Goal: Use online tool/utility: Utilize a website feature to perform a specific function

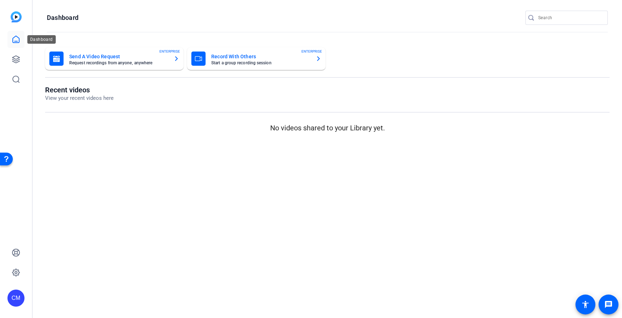
click at [16, 41] on icon at bounding box center [16, 39] width 9 height 9
click at [18, 61] on icon at bounding box center [15, 59] width 7 height 7
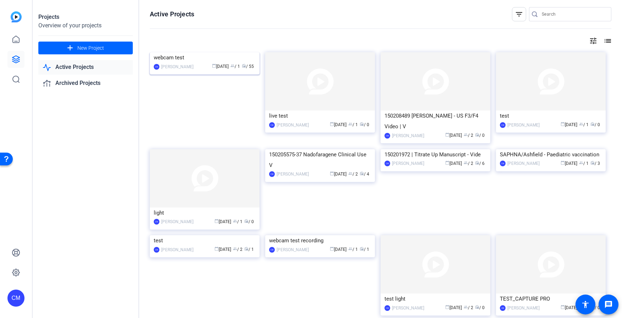
click at [175, 52] on img at bounding box center [205, 52] width 110 height 0
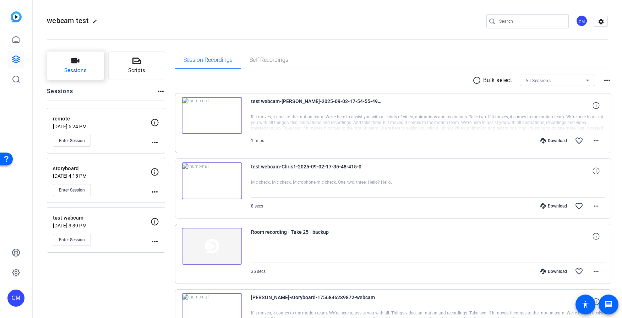
click at [78, 68] on span "Sessions" at bounding box center [75, 70] width 22 height 8
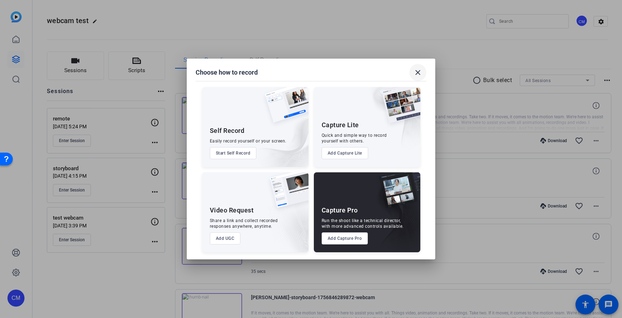
click at [417, 67] on span at bounding box center [417, 72] width 17 height 17
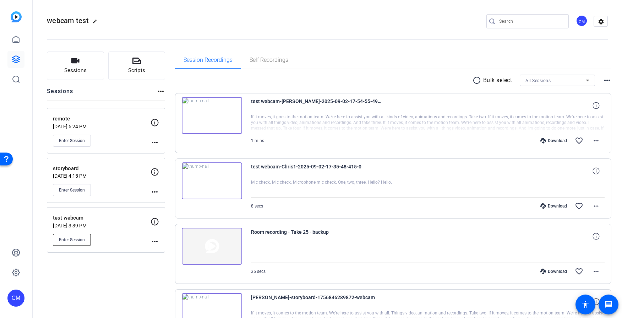
click at [70, 243] on button "Enter Session" at bounding box center [72, 240] width 38 height 12
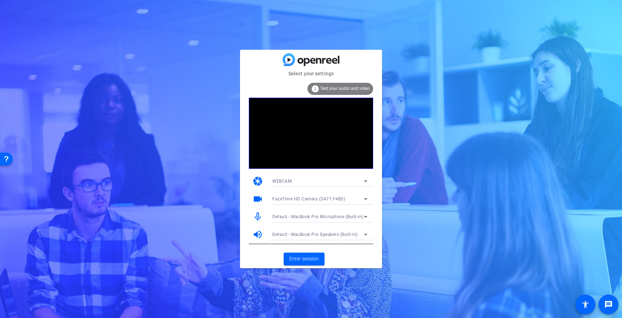
click at [356, 198] on div "FaceTime HD Camera (3A71:F4B5)" at bounding box center [318, 198] width 92 height 9
click at [360, 196] on div at bounding box center [311, 159] width 622 height 318
click at [362, 196] on icon at bounding box center [365, 198] width 9 height 9
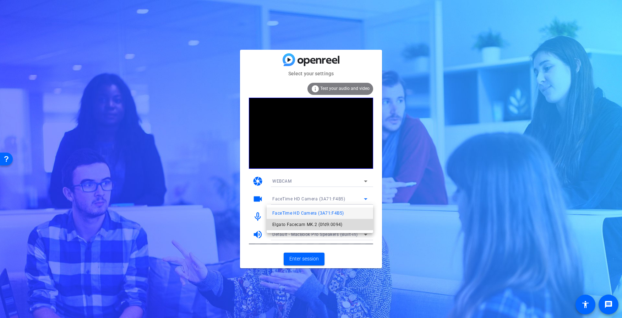
click at [299, 219] on mat-option "Elgato Facecam MK.2 (0fd9:0094)" at bounding box center [320, 224] width 106 height 11
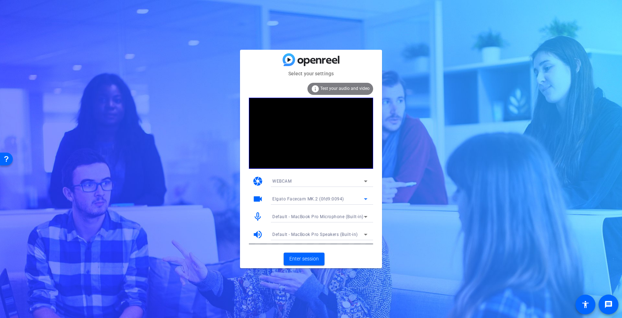
click at [333, 215] on span "Default - MacBook Pro Microphone (Built-in)" at bounding box center [317, 216] width 91 height 5
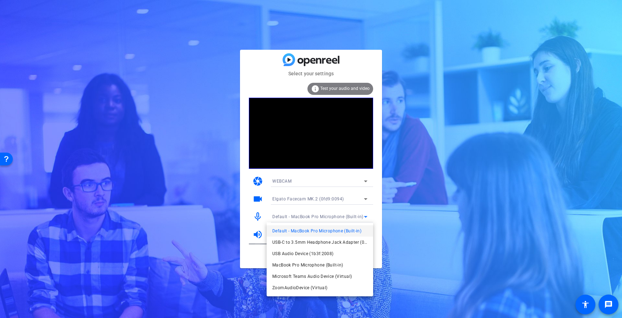
click at [242, 240] on div at bounding box center [311, 159] width 622 height 318
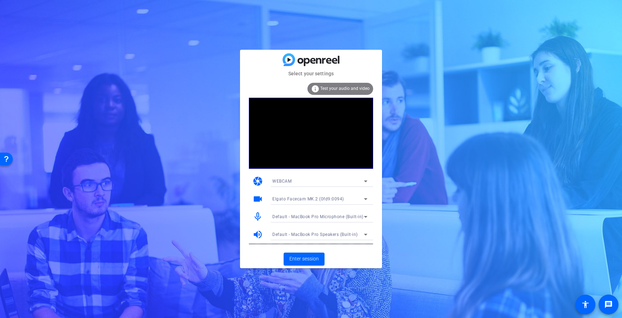
click at [303, 215] on span "Default - MacBook Pro Microphone (Built-in)" at bounding box center [317, 216] width 91 height 5
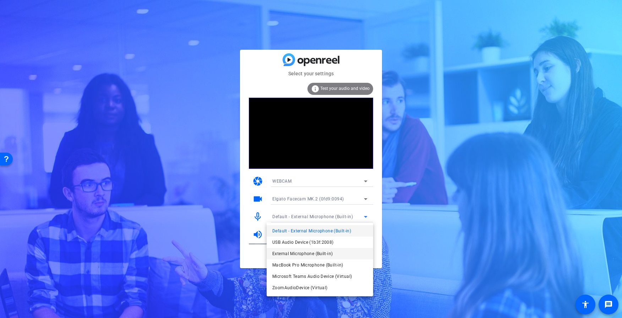
click at [307, 256] on span "External Microphone (Built-in)" at bounding box center [302, 253] width 60 height 9
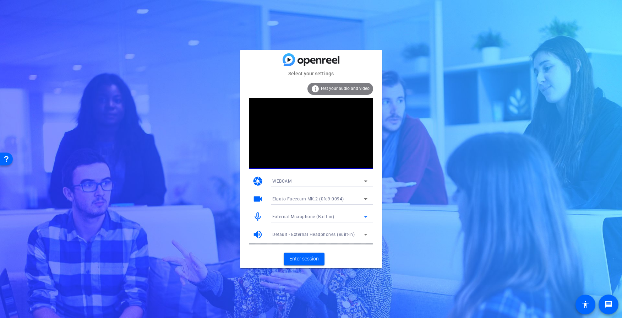
click at [344, 219] on div "External Microphone (Built-in)" at bounding box center [318, 216] width 92 height 9
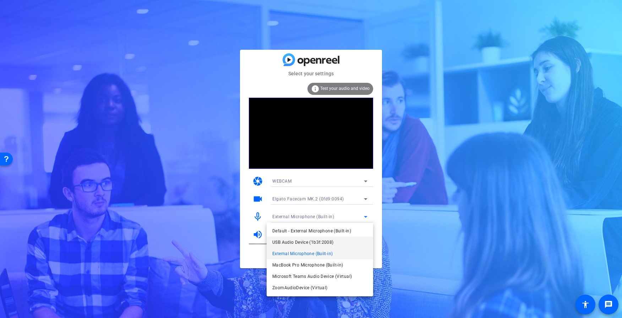
click at [326, 242] on span "USB Audio Device (1b3f:2008)" at bounding box center [302, 242] width 61 height 9
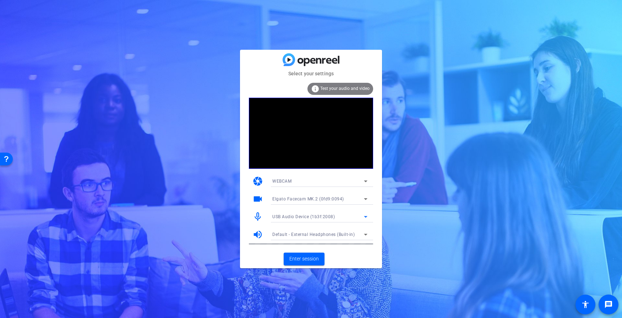
click at [341, 217] on div "USB Audio Device (1b3f:2008)" at bounding box center [318, 216] width 92 height 9
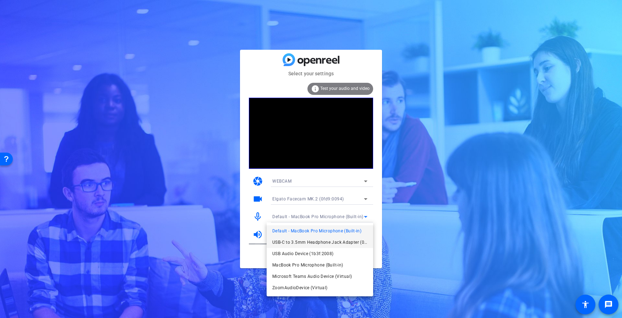
click at [354, 243] on span "USB-C to 3.5mm Headphone Jack Adapter (05ac:110a)" at bounding box center [319, 242] width 95 height 9
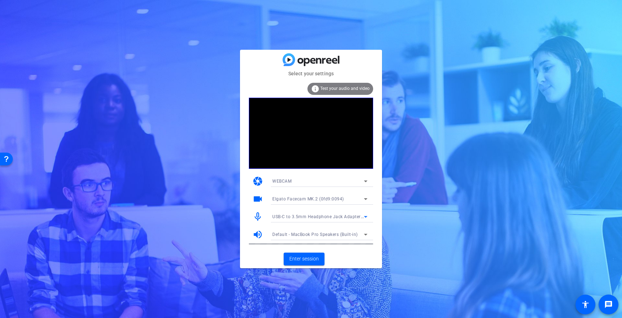
click at [367, 198] on icon at bounding box center [366, 199] width 4 height 2
click at [348, 177] on div at bounding box center [311, 159] width 622 height 318
click at [365, 195] on icon at bounding box center [365, 198] width 9 height 9
click at [420, 173] on div at bounding box center [311, 159] width 622 height 318
click at [340, 193] on div "Elgato Facecam MK.2 (0fd9:0094)" at bounding box center [319, 198] width 95 height 11
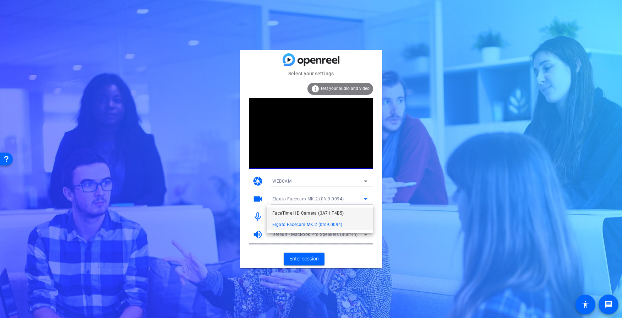
click at [322, 210] on span "FaceTime HD Camera (3A71:F4B5)" at bounding box center [307, 213] width 71 height 9
